Goal: Answer question/provide support

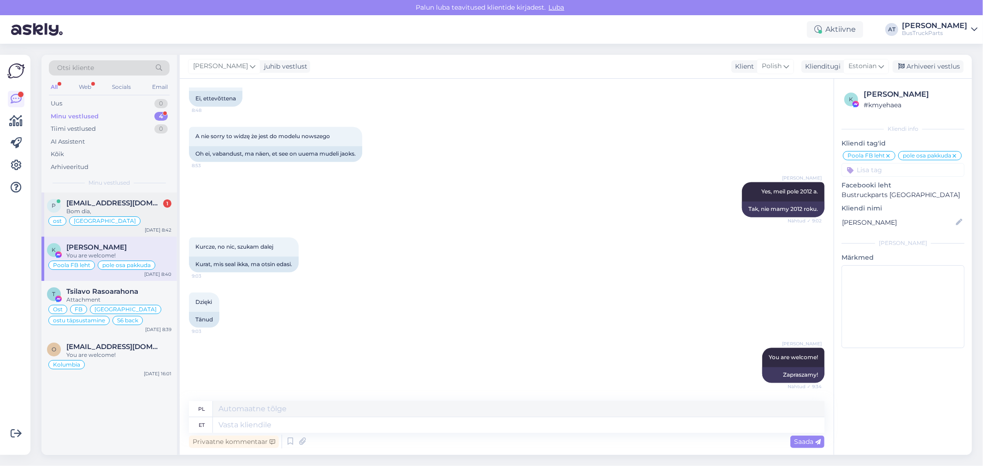
click at [135, 194] on div "p [EMAIL_ADDRESS][DOMAIN_NAME] 1 Bom dia, ost [GEOGRAPHIC_DATA] [DATE] 8:42" at bounding box center [108, 215] width 135 height 44
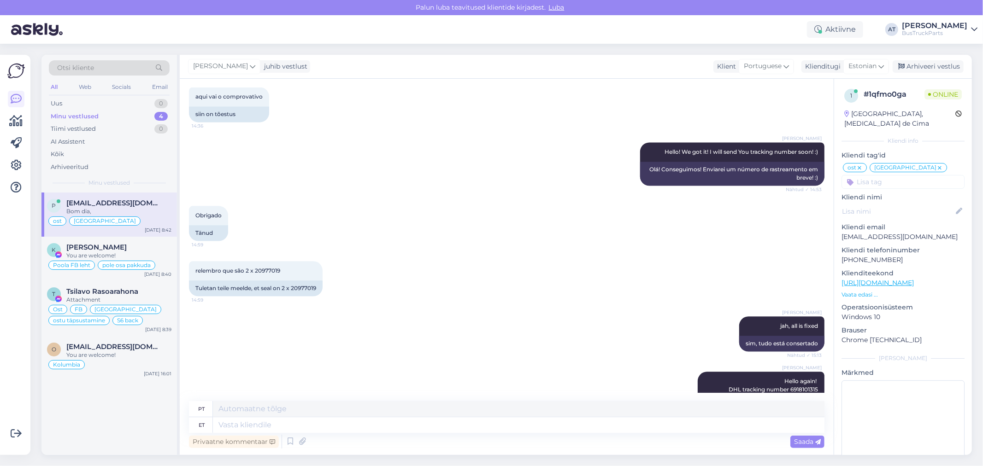
scroll to position [6345, 0]
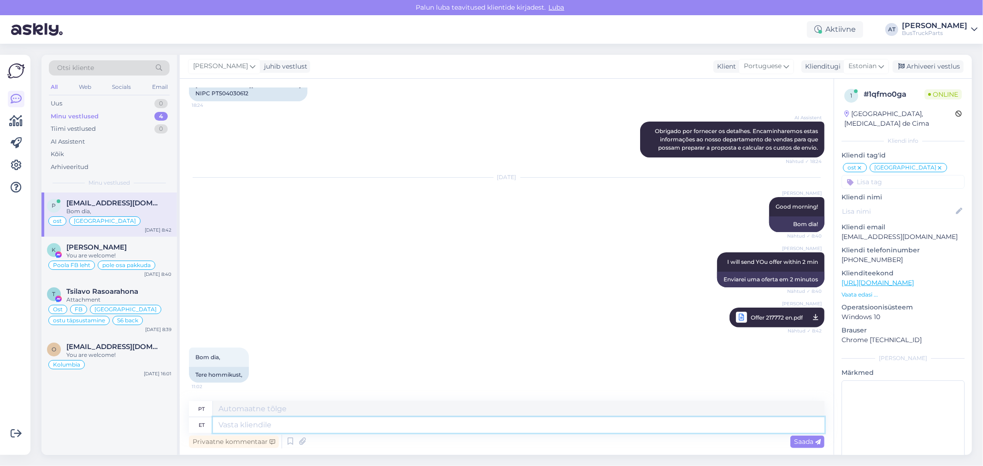
click at [278, 424] on textarea at bounding box center [519, 426] width 612 height 16
click at [629, 428] on textarea at bounding box center [519, 426] width 612 height 16
type textarea "Tere"
type textarea "Olá"
type textarea "Tere"
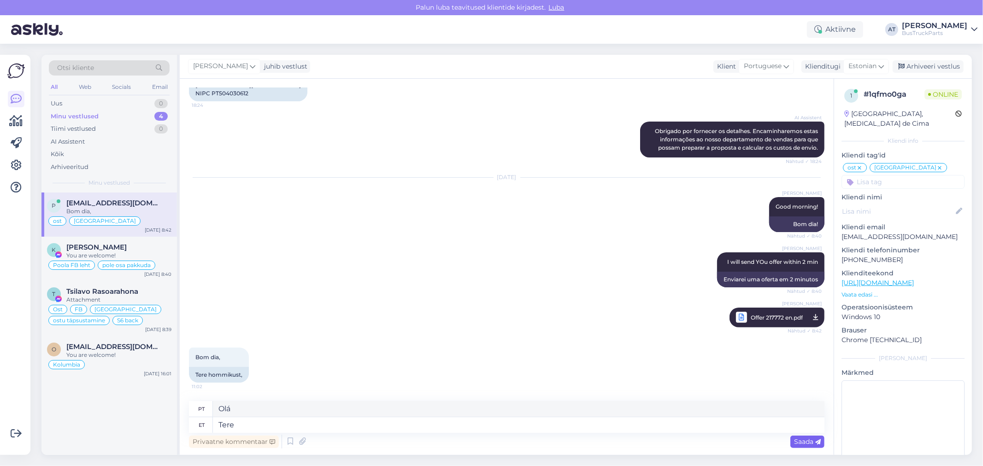
click at [808, 441] on span "Saada" at bounding box center [807, 442] width 27 height 8
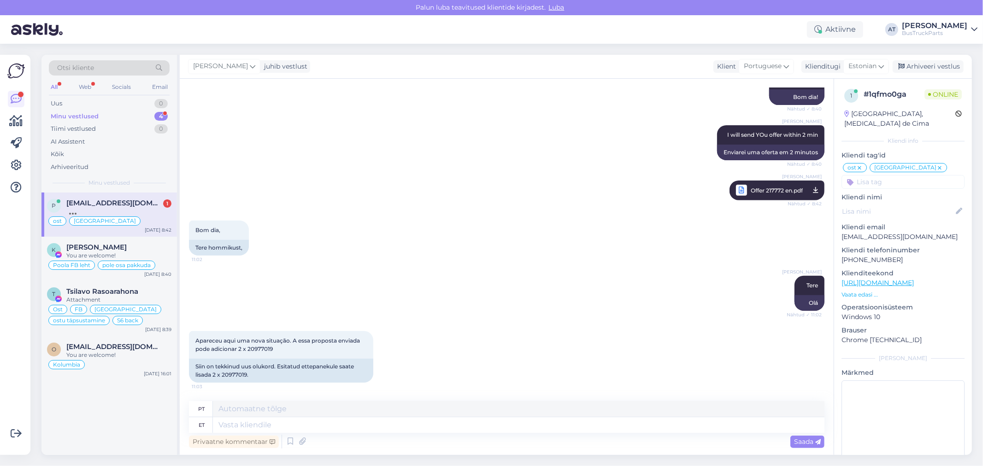
scroll to position [6472, 0]
click at [230, 374] on div "Siin on tekkinud uus olukord. Esitatud ettepanekule saate lisada 2 x 20977019." at bounding box center [281, 371] width 184 height 24
copy div "20977019"
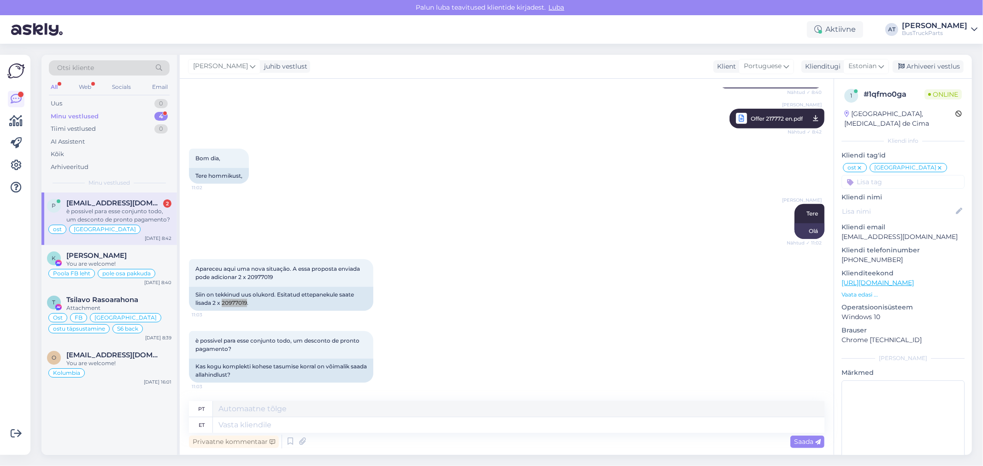
scroll to position [6544, 0]
click at [877, 232] on p "[EMAIL_ADDRESS][DOMAIN_NAME]" at bounding box center [902, 237] width 123 height 10
copy p "[EMAIL_ADDRESS][DOMAIN_NAME]"
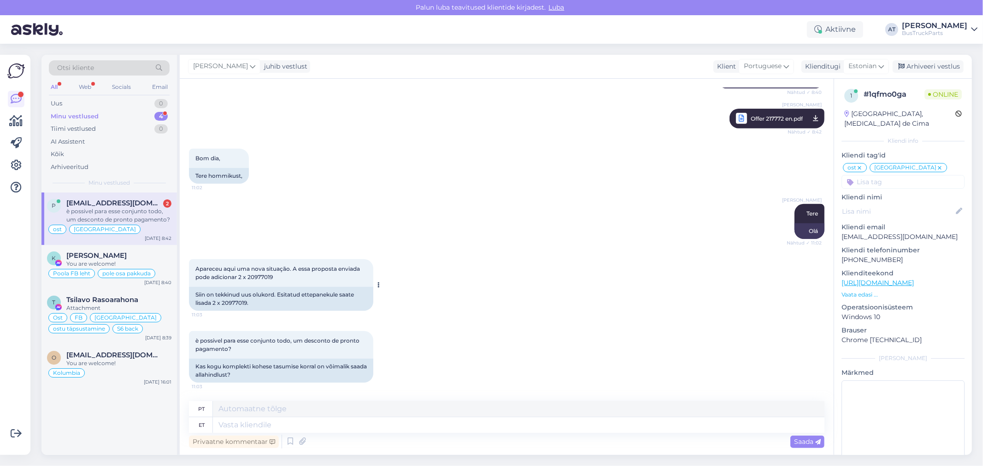
click at [235, 302] on div "Siin on tekkinud uus olukord. Esitatud ettepanekule saate lisada 2 x 20977019." at bounding box center [281, 299] width 184 height 24
copy div "20977019"
click at [600, 426] on textarea at bounding box center [519, 426] width 612 height 16
type textarea "Lets"
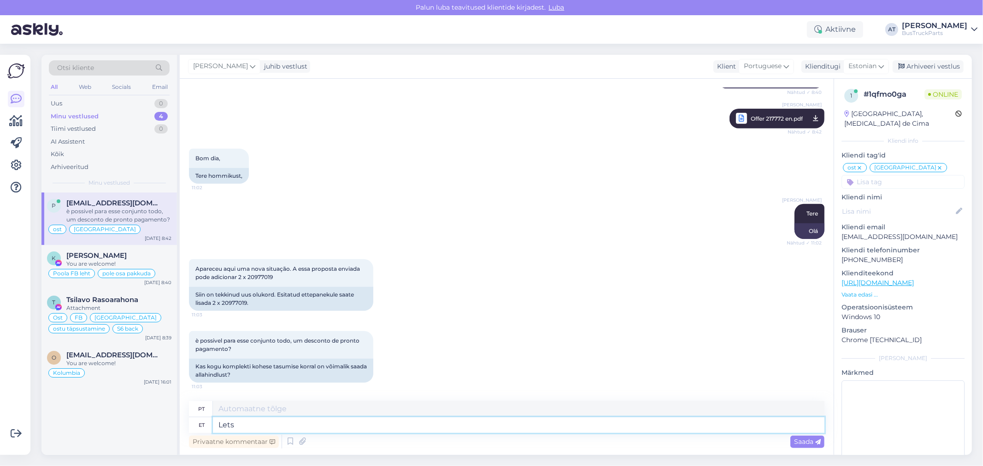
type textarea "Alface"
type textarea "Lets see"
type textarea "Vamos ver"
type textarea "Lets see what w"
type textarea "Vamos ver o que"
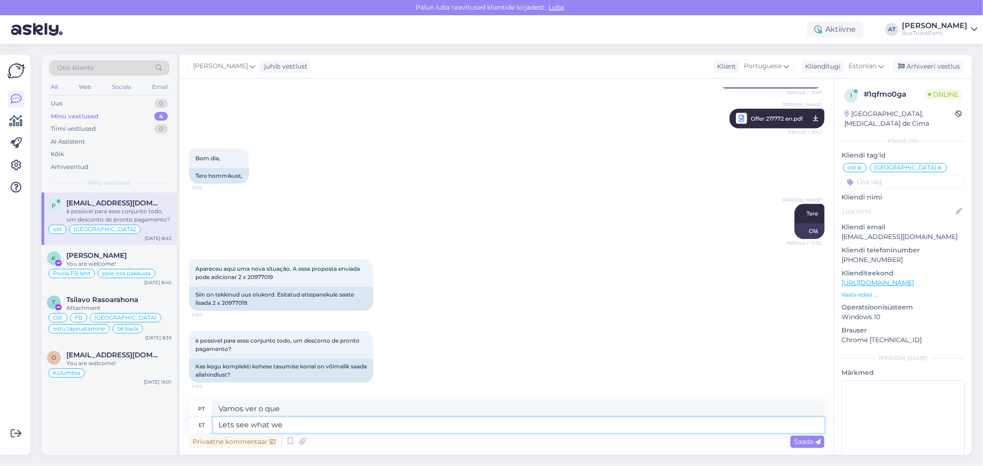
type textarea "Lets see what we c"
type textarea "Vamos ver o que nós"
type textarea "Lets see what we can s"
type textarea "Vamos ver o que podemos fazer."
type textarea "Lets see what we can do :)"
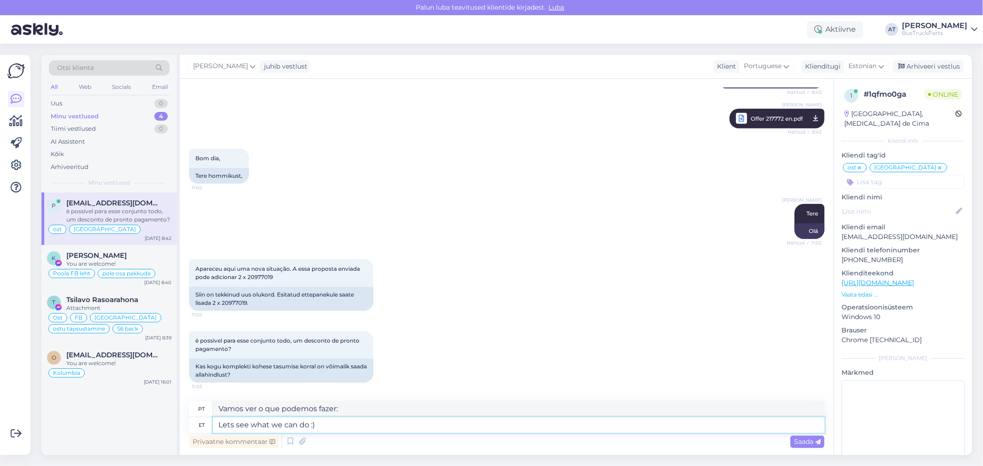
type textarea "Vamos ver o que podemos fazer :)"
type textarea "Lets see what we can do :)"
click at [818, 441] on icon at bounding box center [818, 443] width 6 height 6
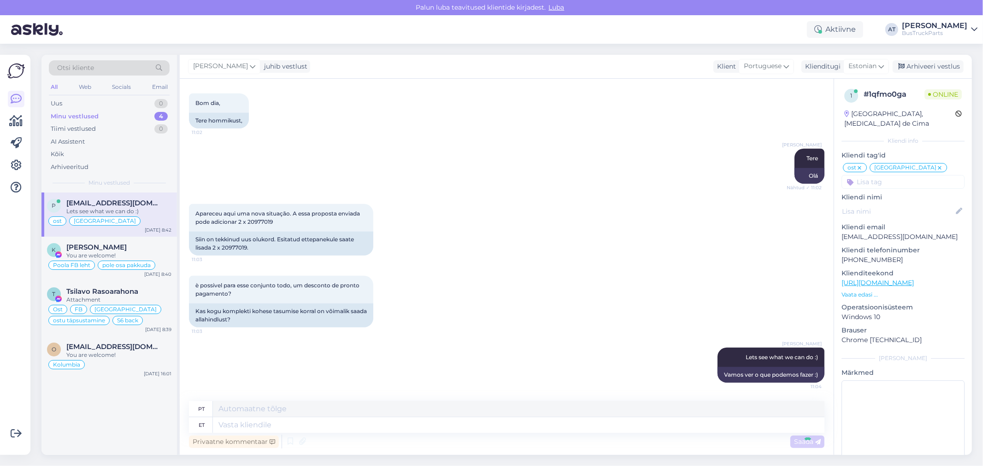
scroll to position [6599, 0]
click at [298, 448] on icon at bounding box center [302, 442] width 13 height 14
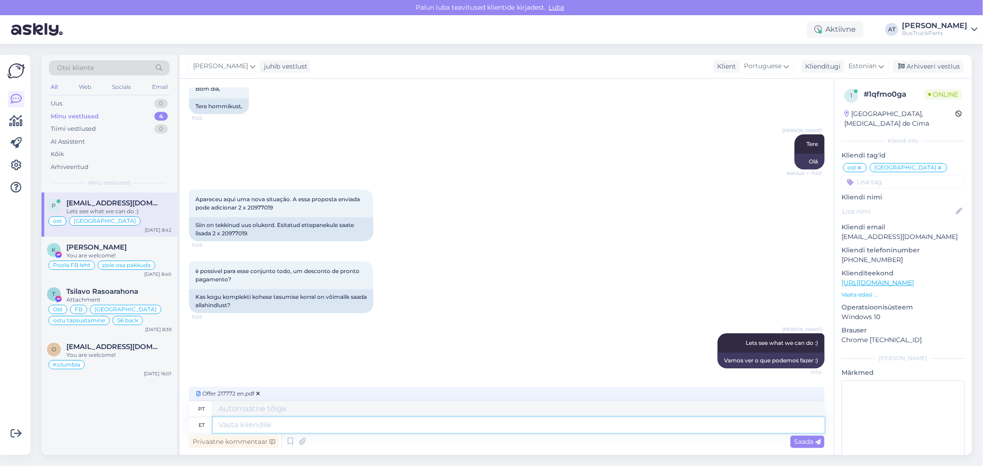
click at [394, 426] on textarea at bounding box center [519, 426] width 612 height 16
type textarea "Please, se"
type textarea "Por favor,"
type textarea "Please, see ou"
type textarea "Por favor, isso"
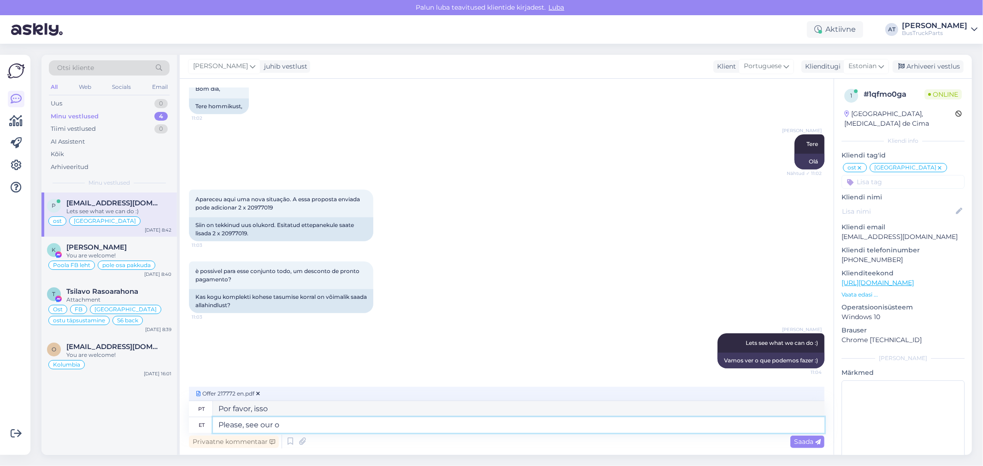
type textarea "Please, see our of"
type textarea "Por favor, veja nosso"
type textarea "Please, see our offer"
type textarea "Por favor, veja nossa oferta"
type textarea "Please, see our offer below"
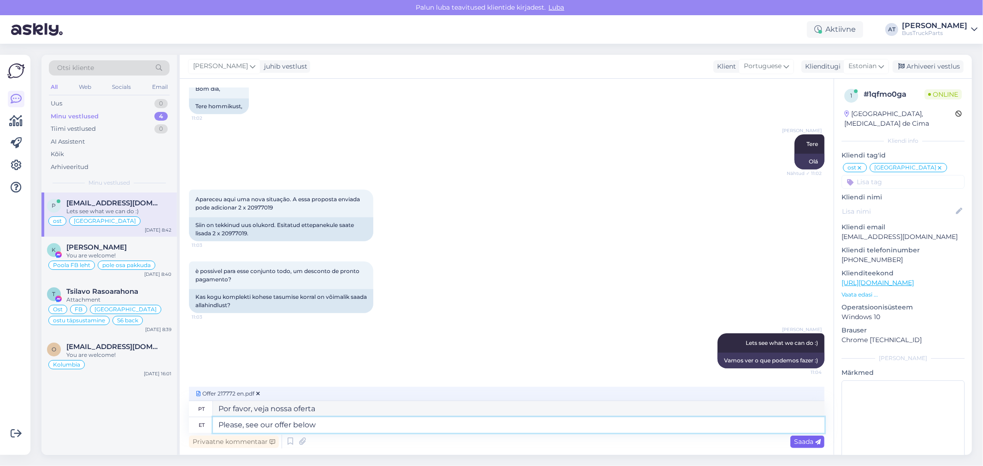
type textarea "Por favor, veja nossa oferta abaixo"
type textarea "Please, see our offer below"
click at [804, 443] on span "Saada" at bounding box center [807, 442] width 27 height 8
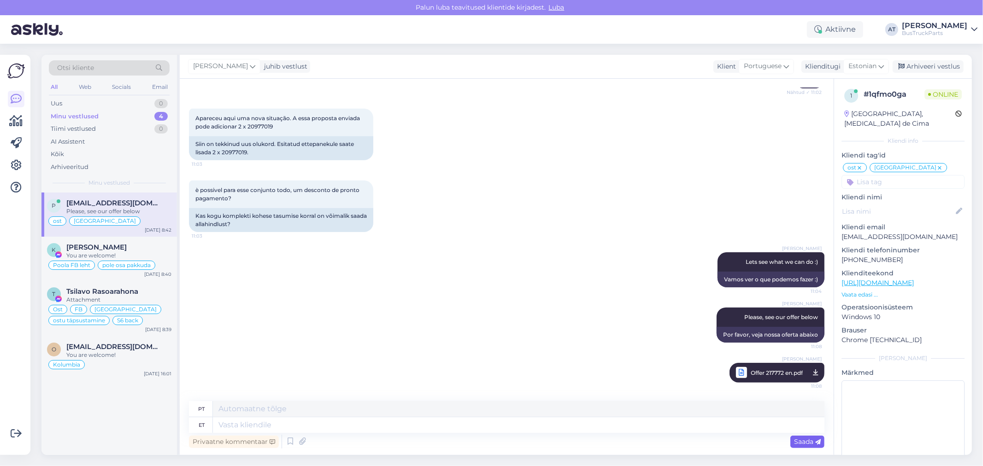
scroll to position [6694, 0]
click at [657, 421] on textarea at bounding box center [519, 426] width 612 height 16
type textarea "домохозяйка"
type textarea "dona de casa"
click at [83, 99] on div "Uus 1" at bounding box center [109, 103] width 121 height 13
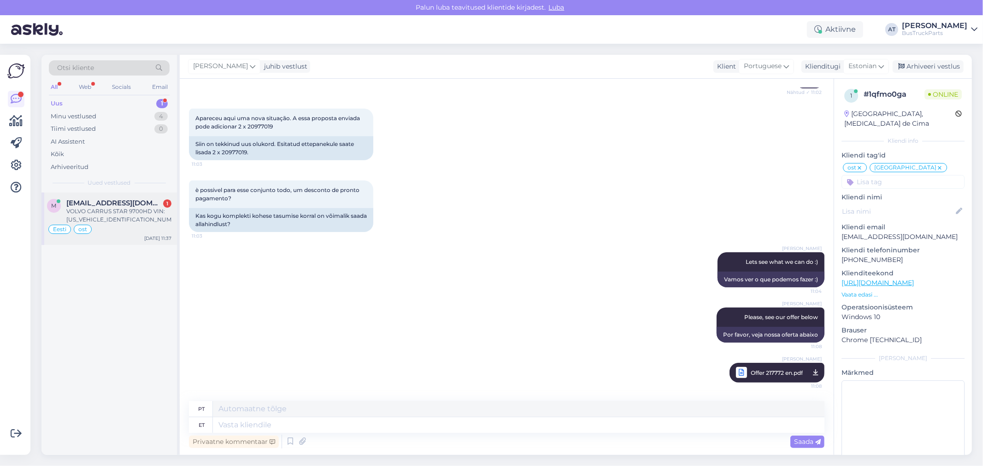
click at [77, 210] on div "VOLVO CARRUS STAR 9700HD VIN: [US_VEHICLE_IDENTIFICATION_NUMBER]" at bounding box center [118, 215] width 105 height 17
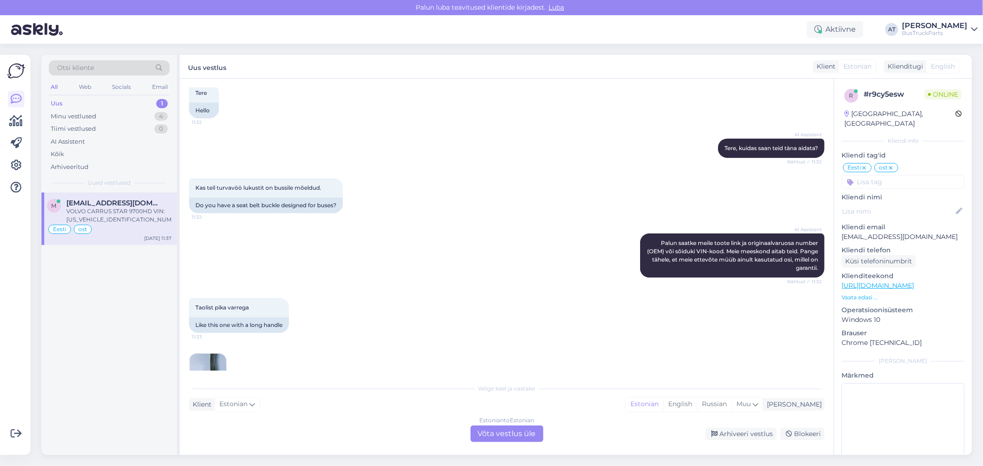
scroll to position [3272, 0]
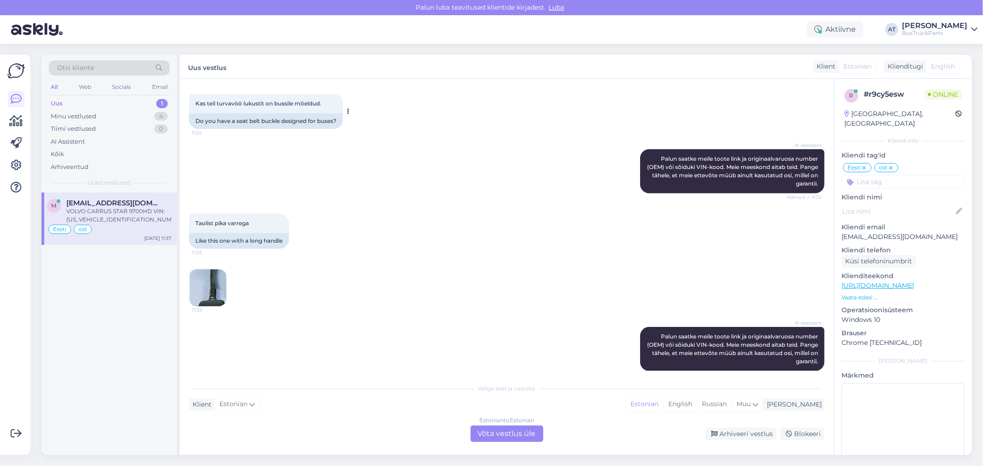
click at [301, 129] on div "Do you have a seat belt buckle designed for buses?" at bounding box center [266, 121] width 154 height 16
copy div "Do you have a seat belt buckle designed for buses?"
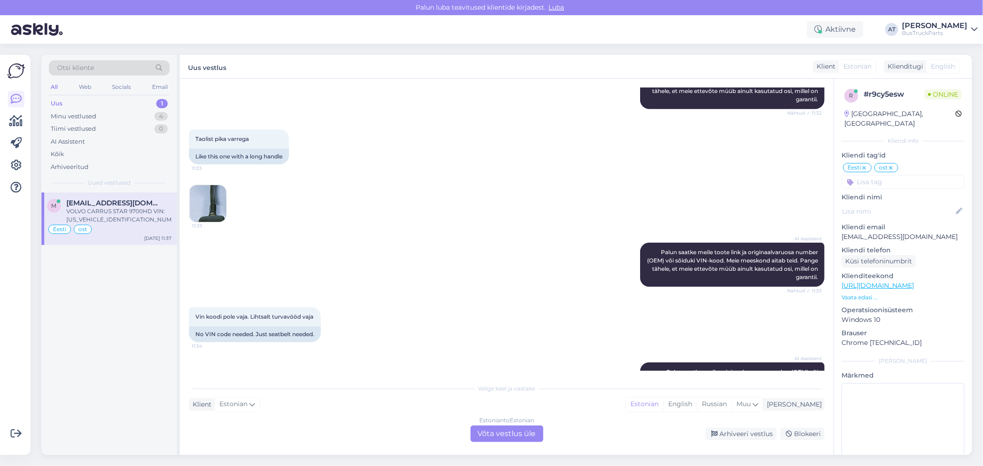
scroll to position [3375, 0]
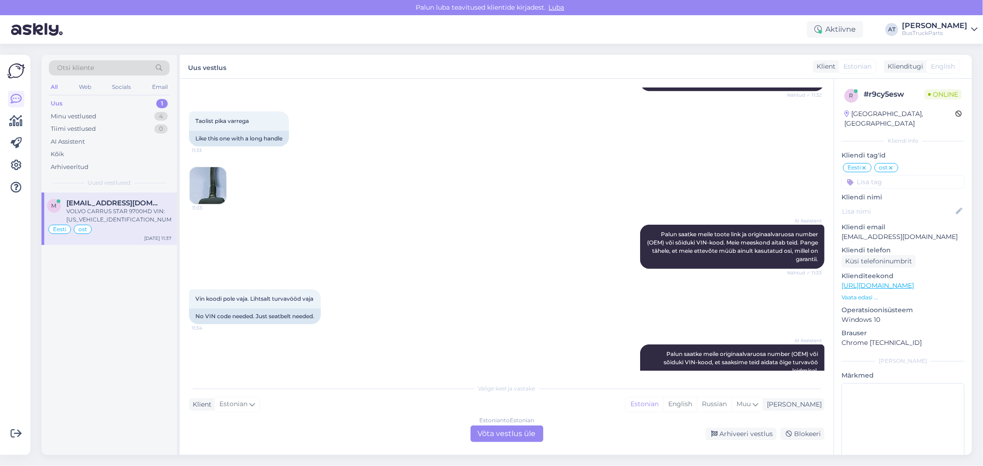
click at [213, 204] on img at bounding box center [207, 185] width 37 height 37
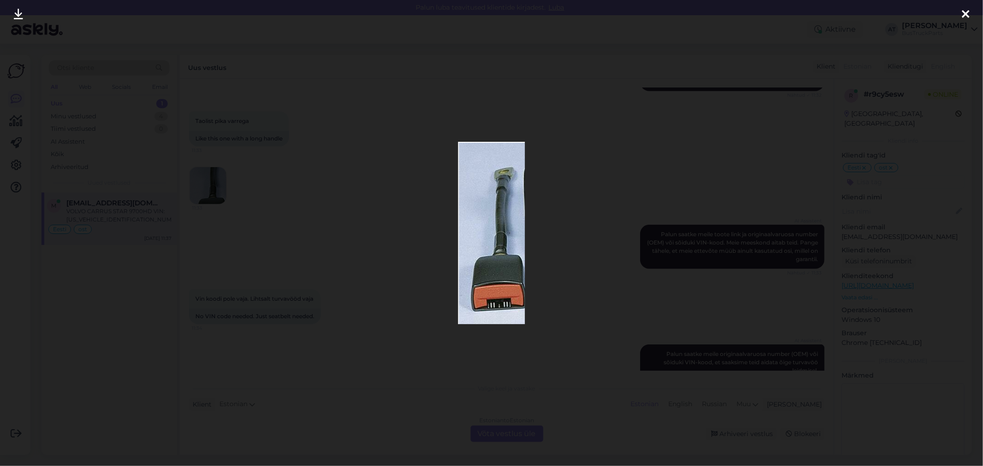
click at [367, 280] on div at bounding box center [491, 233] width 983 height 466
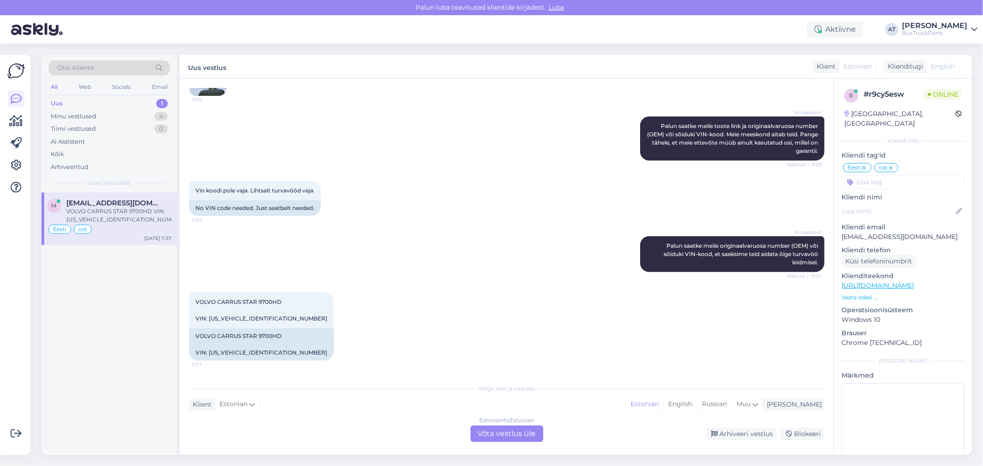
scroll to position [3631, 0]
click at [272, 205] on div "No VIN code needed. Just seatbelt needed." at bounding box center [255, 208] width 132 height 16
click at [248, 351] on div "VOLVO CARRUS STAR 9700HD VIN: [US_VEHICLE_IDENTIFICATION_NUMBER]" at bounding box center [261, 345] width 145 height 32
copy div "[US_VEHICLE_IDENTIFICATION_NUMBER]"
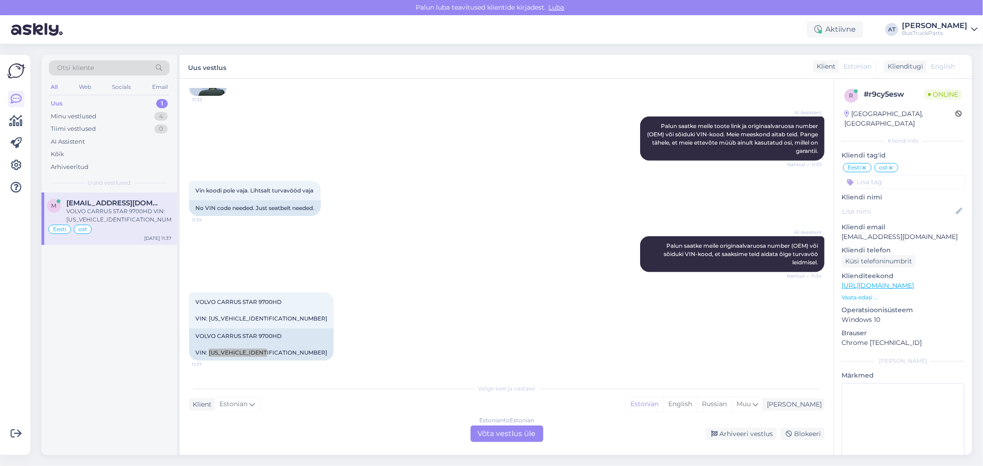
scroll to position [3528, 0]
click at [218, 96] on img at bounding box center [207, 77] width 37 height 37
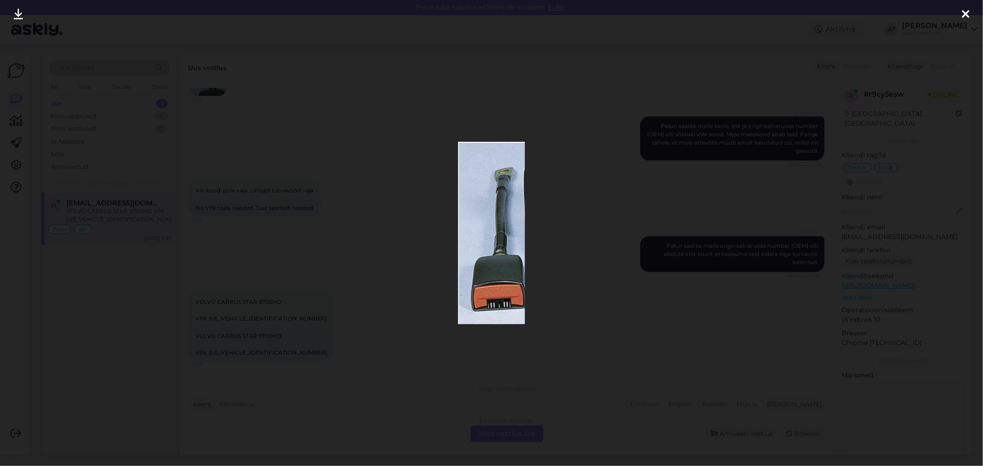
click at [840, 241] on div at bounding box center [491, 233] width 983 height 466
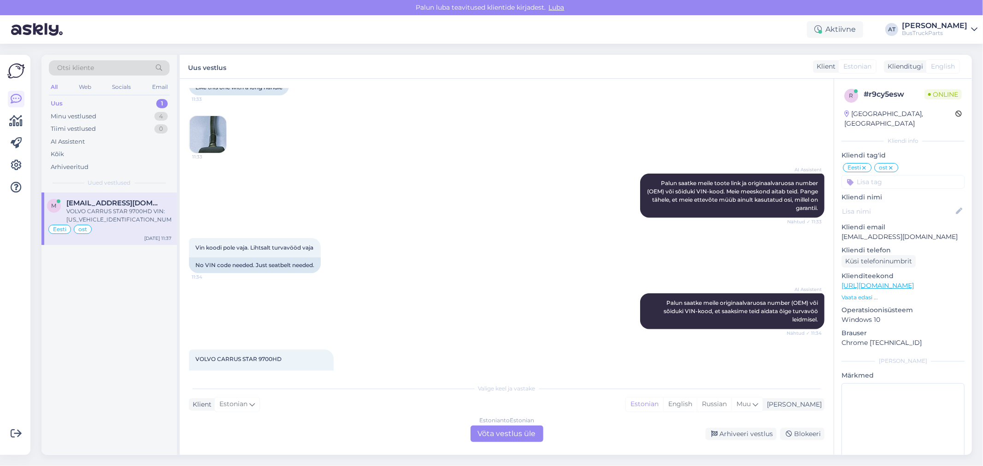
scroll to position [3631, 0]
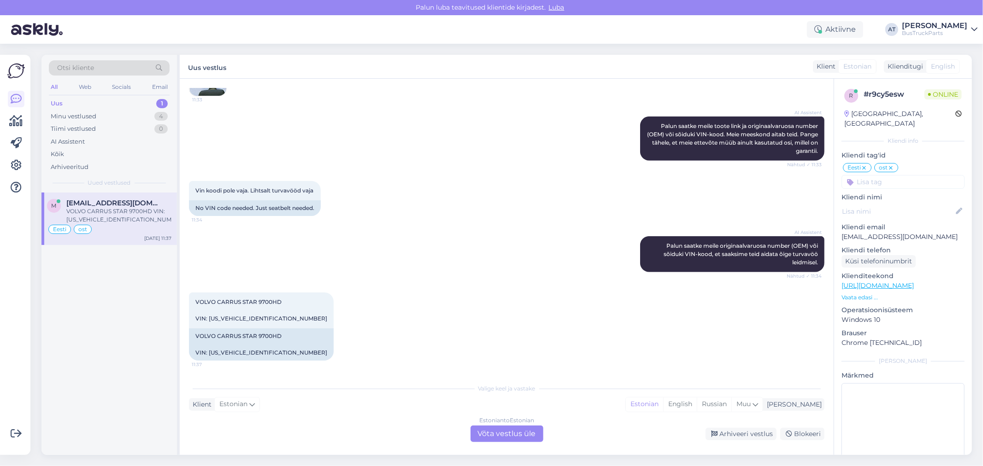
click at [508, 435] on div "Estonian to Estonian Võta vestlus üle" at bounding box center [507, 434] width 73 height 17
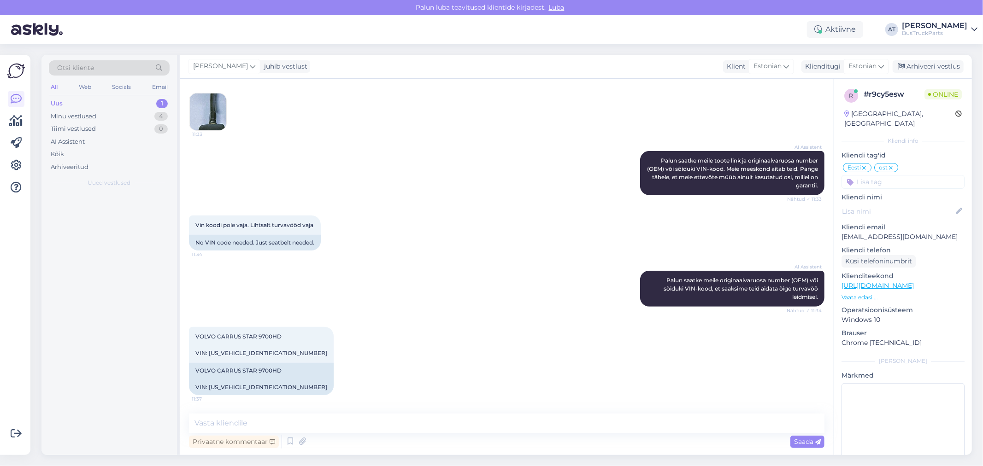
scroll to position [3596, 0]
click at [494, 427] on textarea at bounding box center [507, 423] width 636 height 19
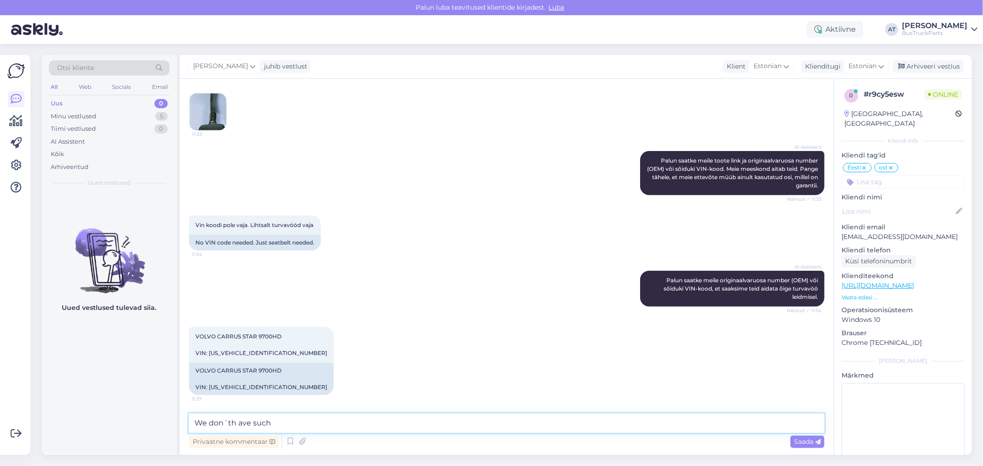
click at [230, 420] on textarea "We don´th ave such" at bounding box center [507, 423] width 636 height 19
click at [237, 421] on textarea "We don´t h ave such" at bounding box center [507, 423] width 636 height 19
click at [313, 421] on textarea "We don´t have such" at bounding box center [507, 423] width 636 height 19
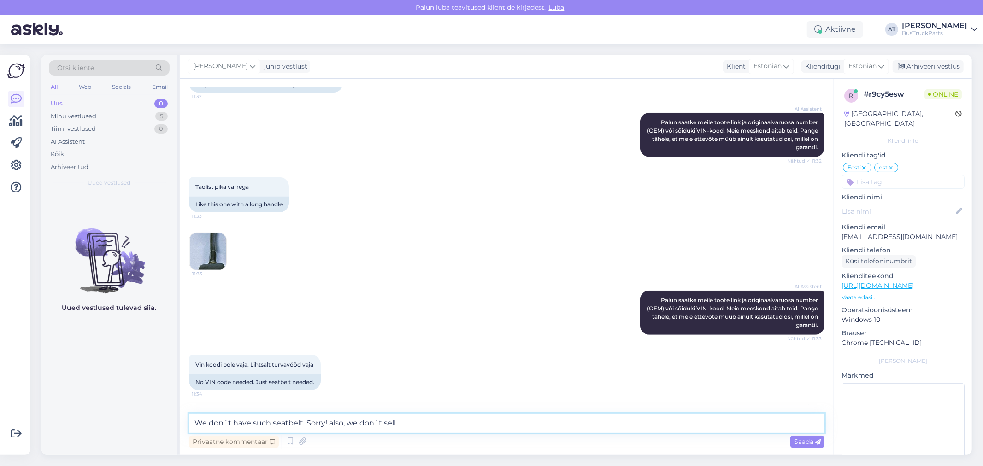
scroll to position [3289, 0]
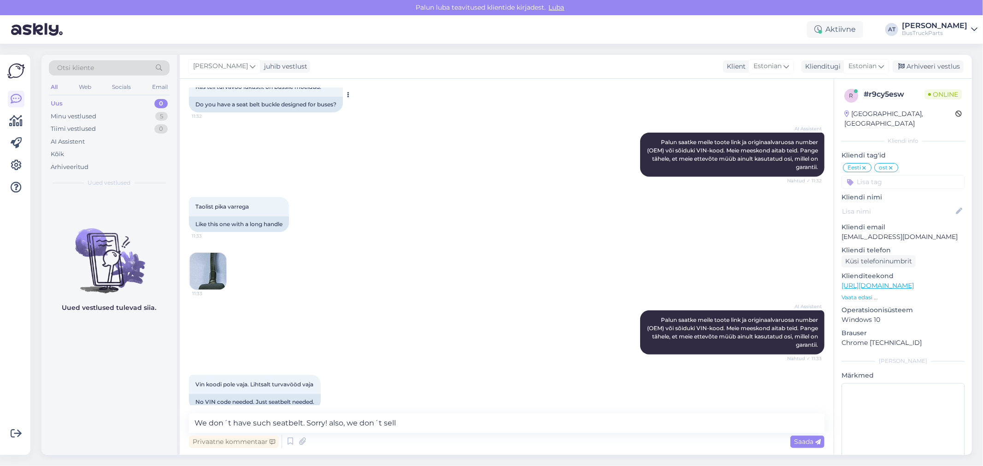
click at [280, 112] on div "Do you have a seat belt buckle designed for buses?" at bounding box center [266, 105] width 154 height 16
drag, startPoint x: 282, startPoint y: 251, endPoint x: 248, endPoint y: 253, distance: 34.2
click at [248, 112] on div "Do you have a seat belt buckle designed for buses?" at bounding box center [266, 105] width 154 height 16
copy div "belt buckle"
click at [482, 423] on textarea "We don´t have such seatbelt. Sorry! also, we don´t sell" at bounding box center [507, 423] width 636 height 19
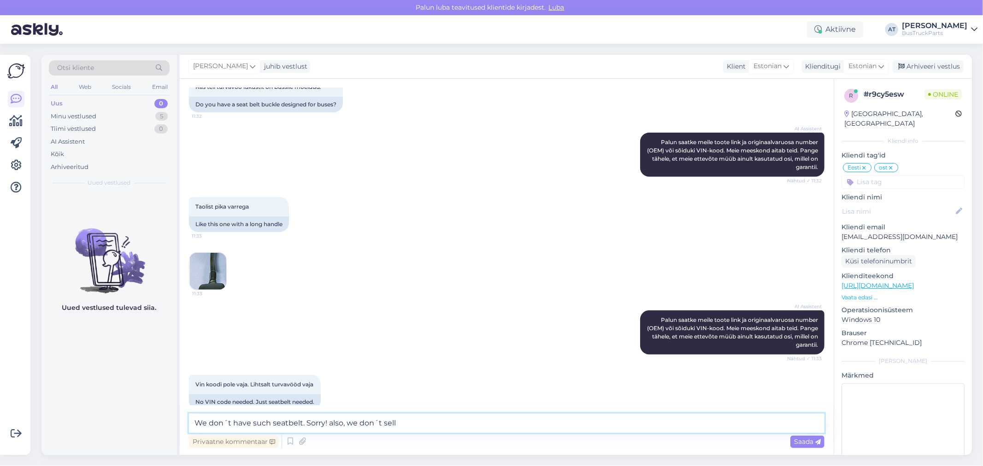
paste textarea "belt buckle"
type textarea "We don´t have such seatbelt. Sorry! also, we don´t sell belt buckle separately."
